Goal: Register for event/course

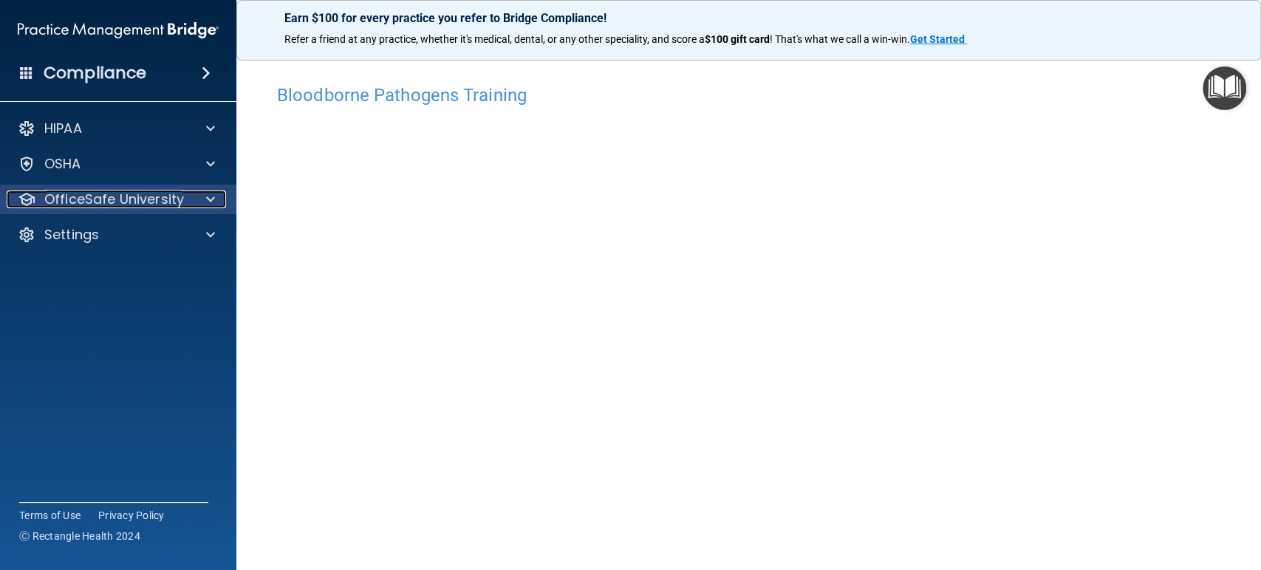
click at [90, 192] on p "OfficeSafe University" at bounding box center [114, 200] width 140 height 18
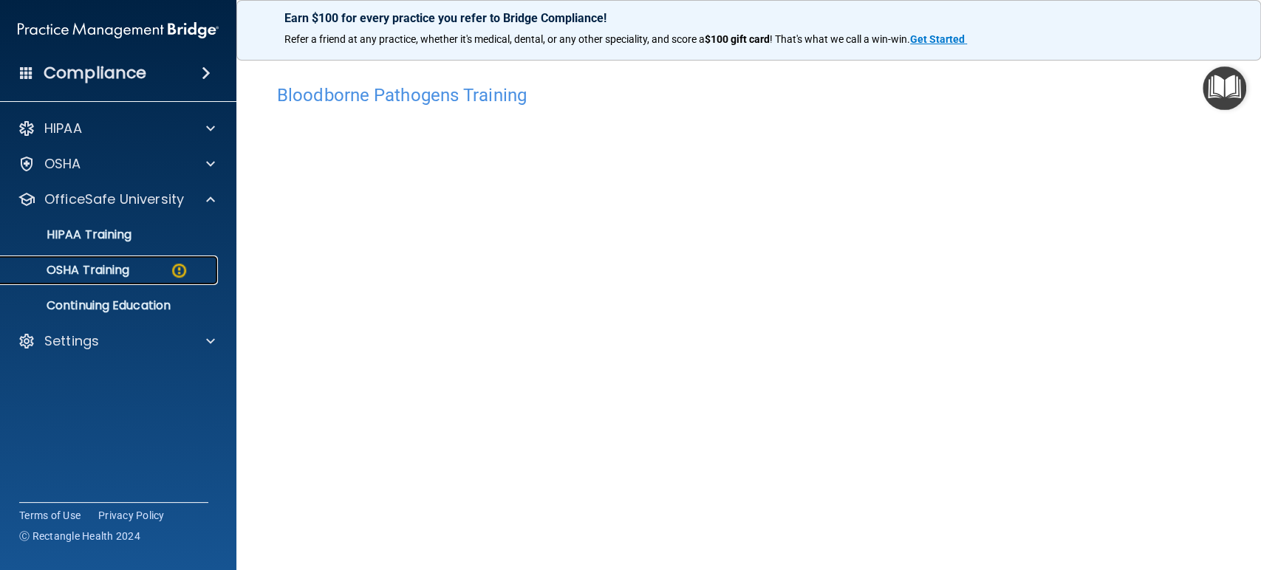
click at [85, 260] on link "OSHA Training" at bounding box center [101, 271] width 233 height 30
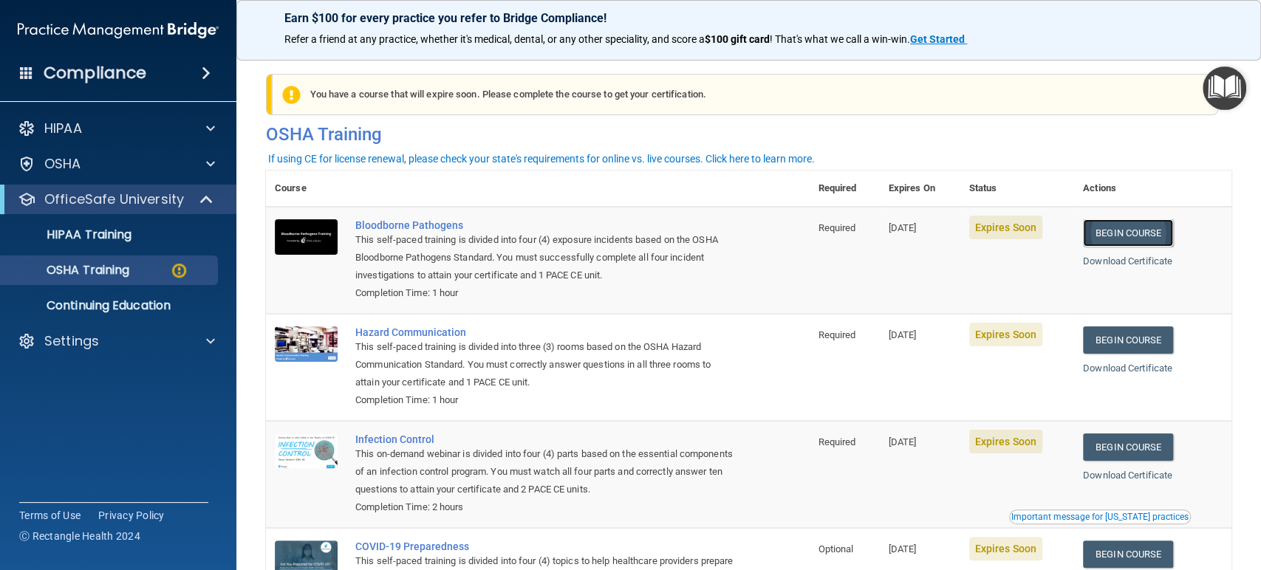
click at [1106, 226] on link "Begin Course" at bounding box center [1128, 232] width 90 height 27
